Goal: Entertainment & Leisure: Browse casually

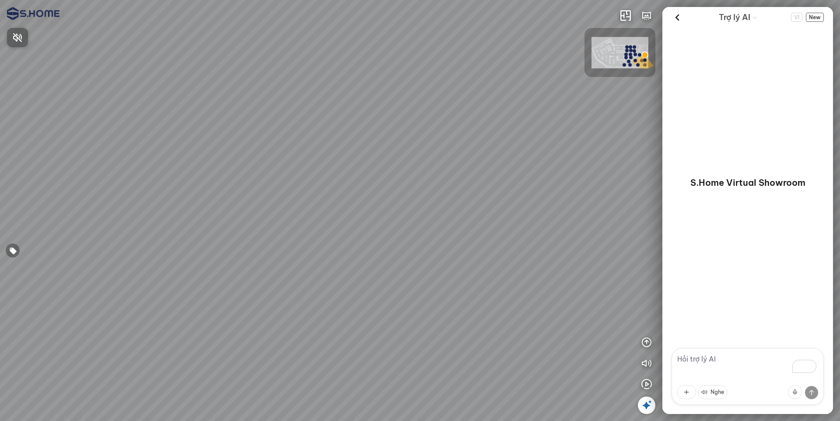
click at [648, 388] on div at bounding box center [420, 210] width 840 height 421
click at [648, 388] on icon "button" at bounding box center [646, 384] width 11 height 11
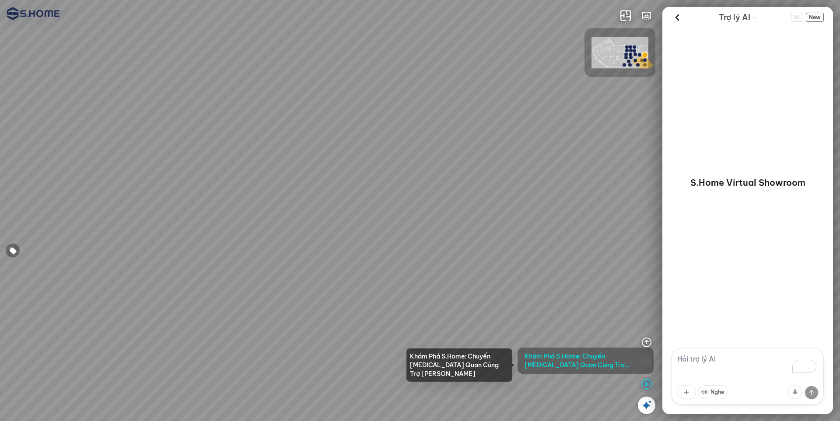
click at [601, 356] on span "Khám Phá S.Home: Chuyến [MEDICAL_DATA] Quan Cùng Trợ [PERSON_NAME]" at bounding box center [586, 361] width 122 height 18
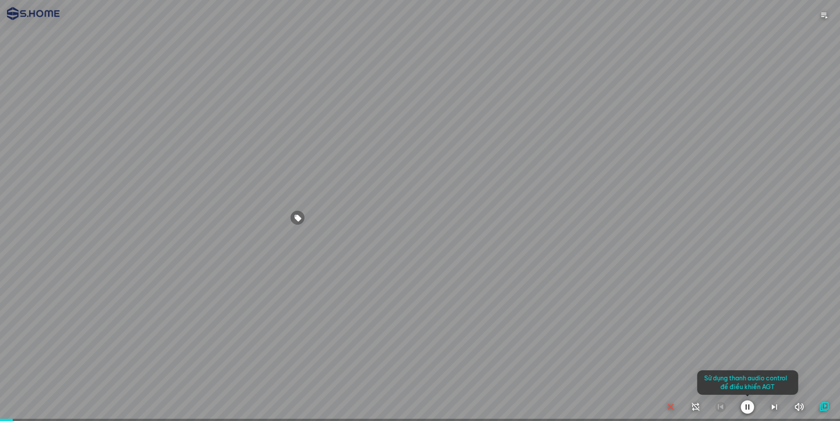
click at [642, 327] on div at bounding box center [420, 210] width 840 height 421
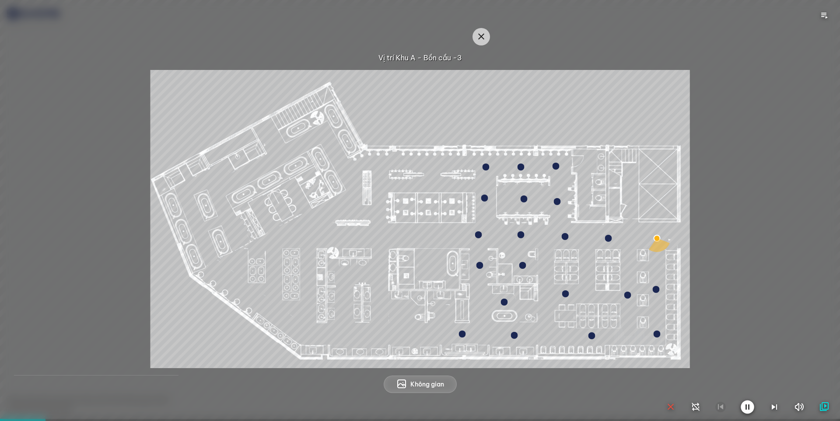
click at [481, 38] on div at bounding box center [420, 210] width 840 height 421
click at [673, 409] on icon "button" at bounding box center [670, 407] width 11 height 11
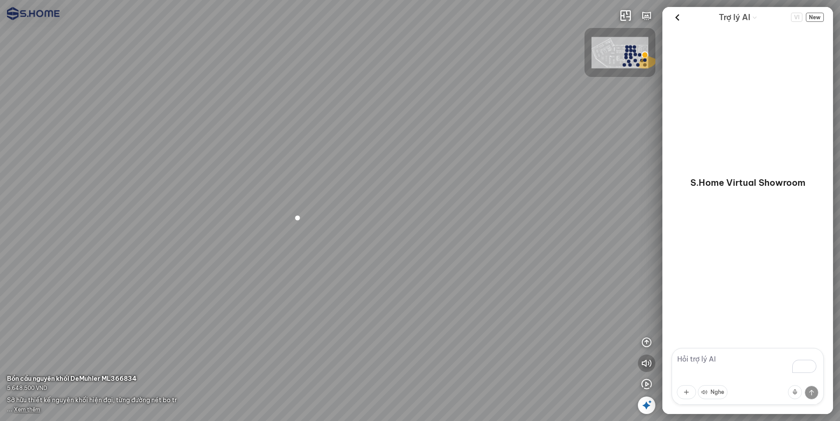
click at [648, 366] on icon "button" at bounding box center [646, 363] width 11 height 11
click at [35, 407] on span "Xem thêm" at bounding box center [27, 409] width 26 height 7
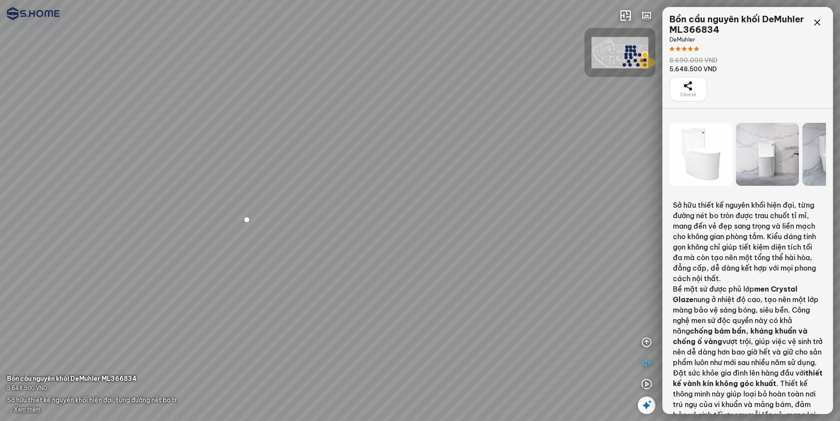
click at [781, 152] on div at bounding box center [767, 154] width 63 height 63
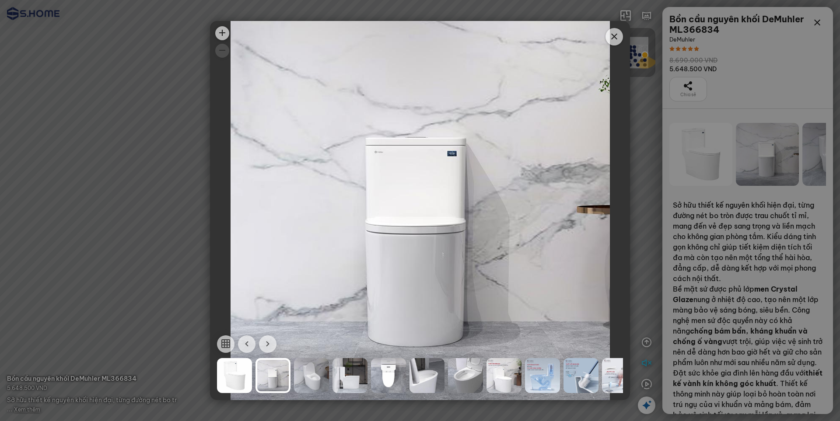
click at [571, 374] on div at bounding box center [581, 375] width 35 height 35
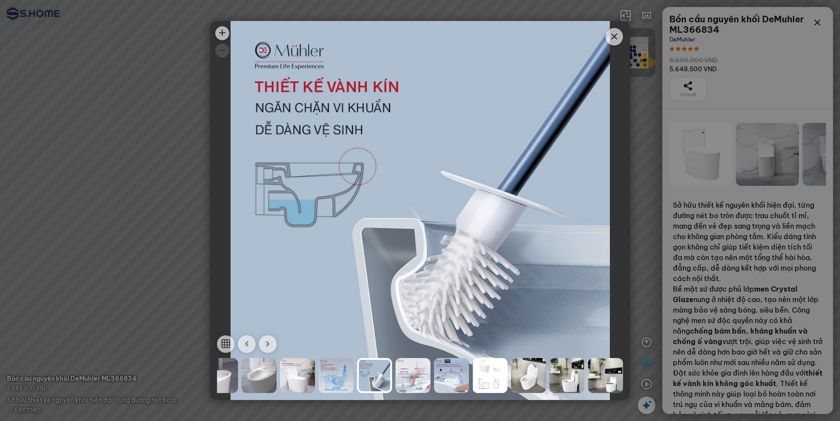
click at [608, 375] on div at bounding box center [605, 375] width 35 height 35
click at [608, 375] on div at bounding box center [606, 375] width 35 height 35
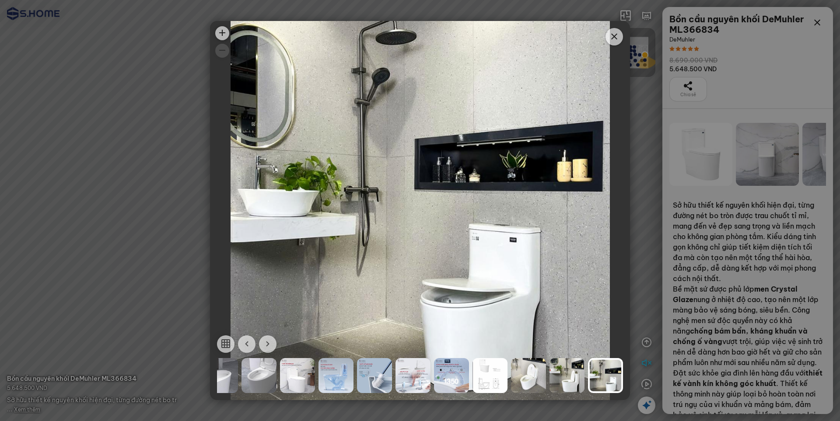
click at [227, 339] on icon "button" at bounding box center [226, 344] width 11 height 11
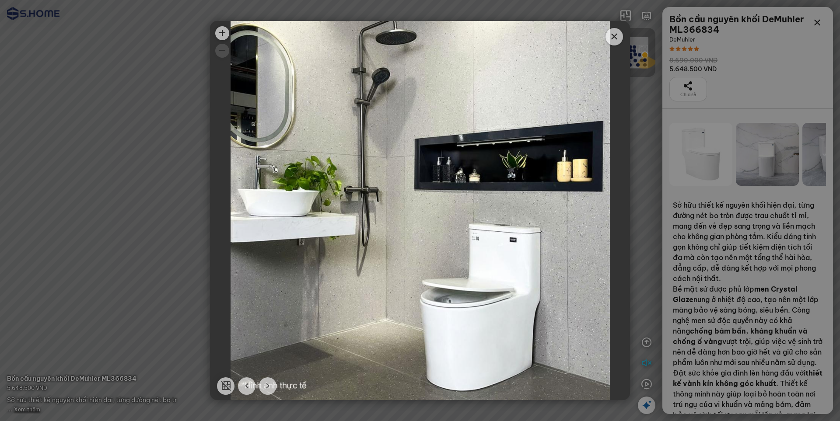
click at [229, 389] on icon "button" at bounding box center [226, 386] width 11 height 11
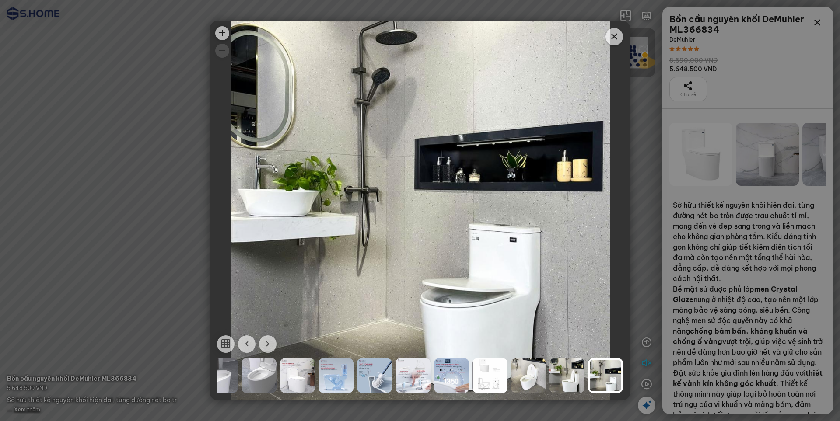
click at [245, 348] on icon "button" at bounding box center [247, 344] width 11 height 11
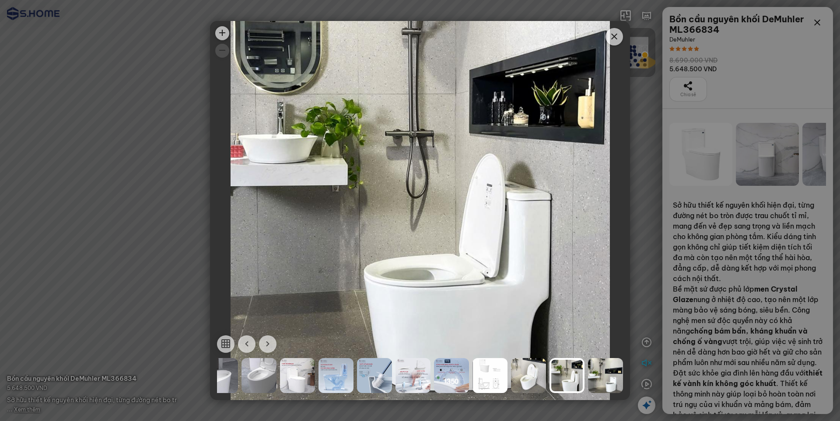
click at [245, 348] on icon "button" at bounding box center [247, 344] width 11 height 11
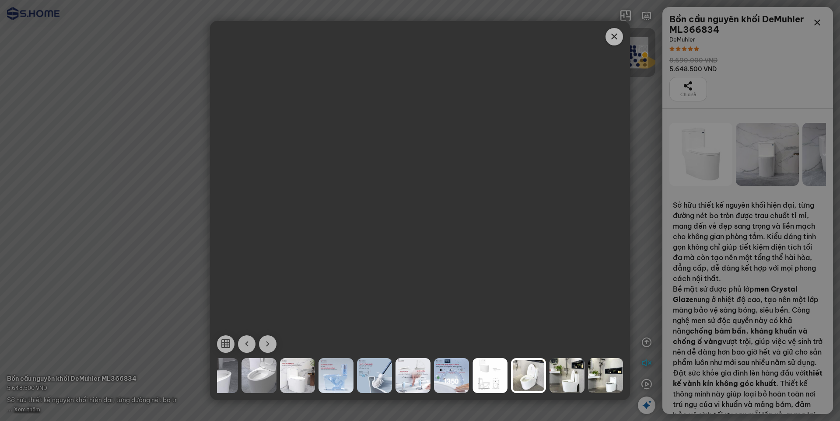
click at [256, 380] on div at bounding box center [259, 375] width 35 height 35
click at [228, 378] on div at bounding box center [220, 375] width 35 height 35
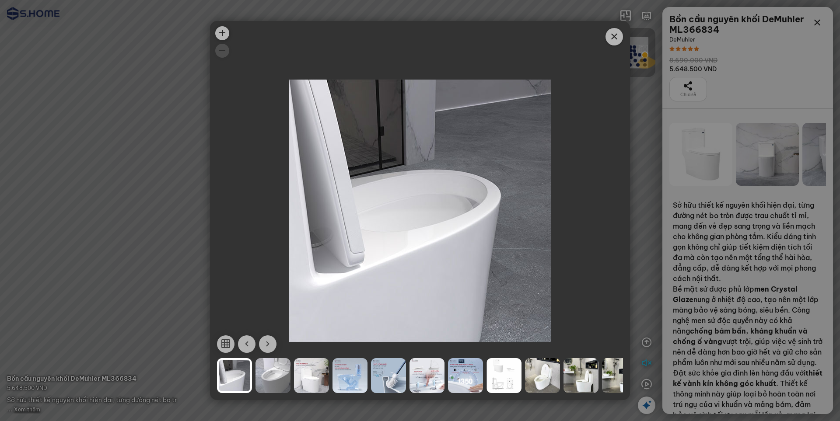
click at [246, 347] on icon "button" at bounding box center [247, 344] width 11 height 11
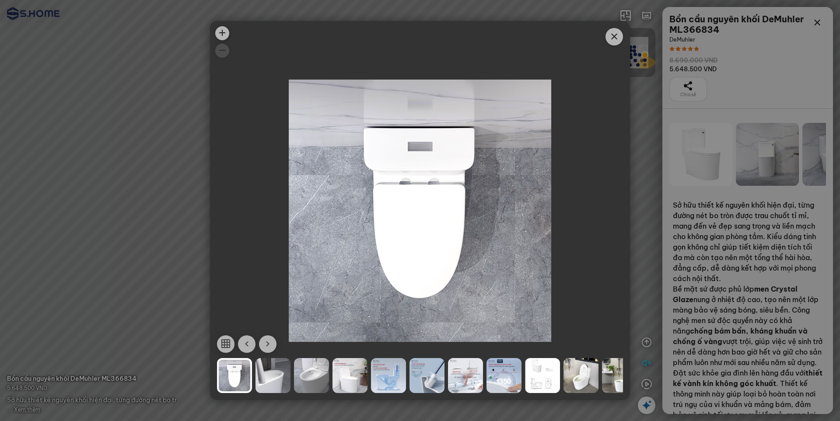
click at [246, 347] on icon "button" at bounding box center [247, 344] width 11 height 11
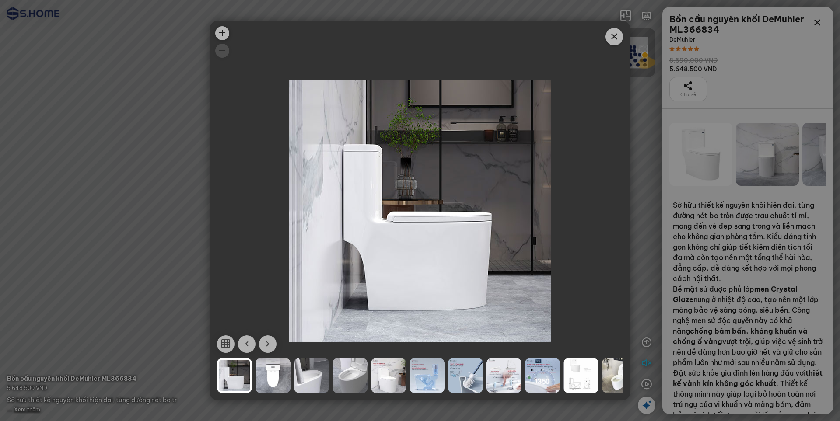
click at [616, 39] on icon "Close" at bounding box center [614, 37] width 11 height 11
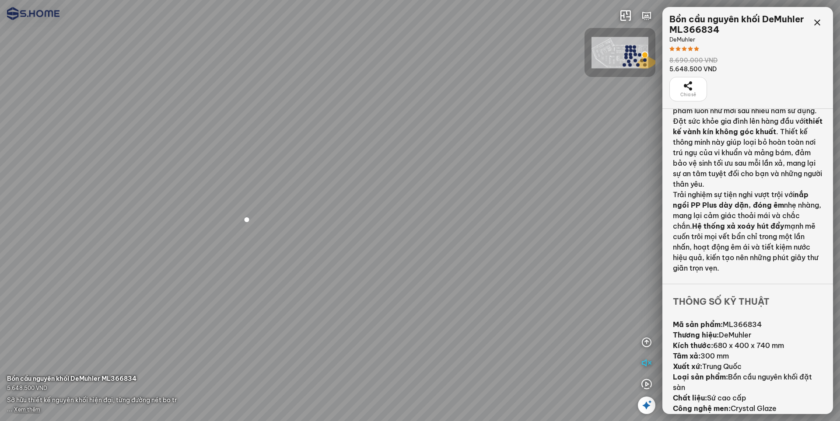
scroll to position [293, 0]
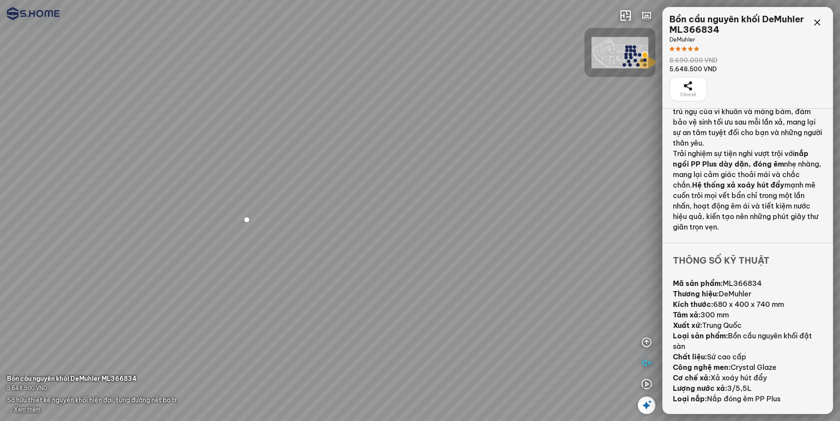
click at [805, 21] on div "Bồn cầu nguyên khối DeMuhler ML366834" at bounding box center [738, 24] width 139 height 21
drag, startPoint x: 815, startPoint y: 21, endPoint x: 802, endPoint y: 21, distance: 13.6
click at [816, 21] on icon at bounding box center [817, 23] width 11 height 11
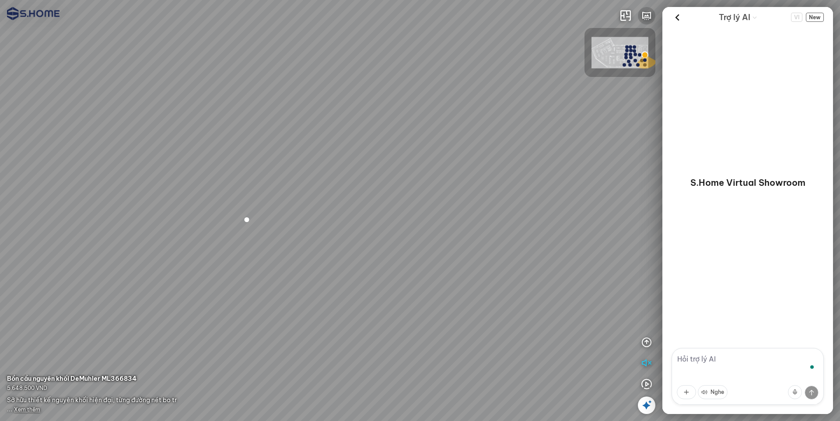
click at [638, 12] on div at bounding box center [636, 16] width 39 height 18
click at [648, 12] on icon "button" at bounding box center [646, 16] width 11 height 11
